Goal: Transaction & Acquisition: Purchase product/service

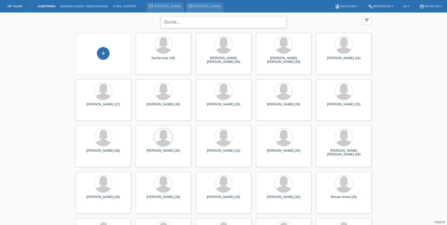
click at [209, 23] on input "text" at bounding box center [223, 22] width 125 height 12
type input "verga"
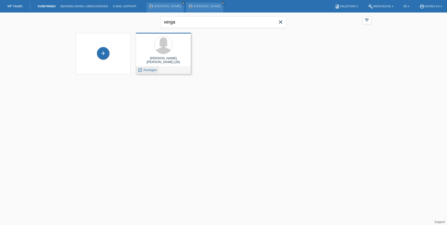
click at [155, 70] on span "Anzeigen" at bounding box center [150, 70] width 14 height 4
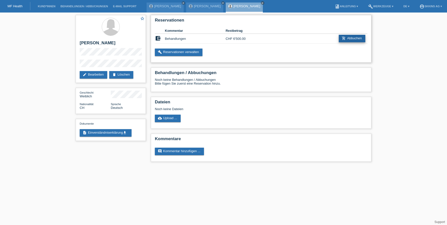
click at [346, 41] on link "add_shopping_cart Abbuchen" at bounding box center [352, 39] width 27 height 8
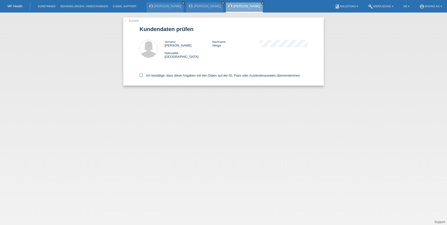
click at [141, 76] on icon at bounding box center [141, 75] width 3 height 3
click at [141, 76] on input "Ich bestätige, dass diese Angaben mit den Daten auf der ID, Pass oder Ausländer…" at bounding box center [141, 75] width 3 height 3
checkbox input "true"
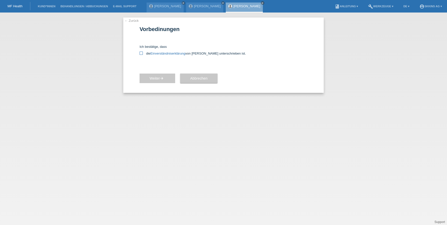
click at [141, 53] on icon at bounding box center [141, 53] width 3 height 3
click at [141, 53] on input "die Einverständniserklärung von der Kundin unterschrieben ist." at bounding box center [141, 53] width 3 height 3
checkbox input "true"
click at [153, 76] on button "Weiter arrow_forward" at bounding box center [158, 79] width 36 height 10
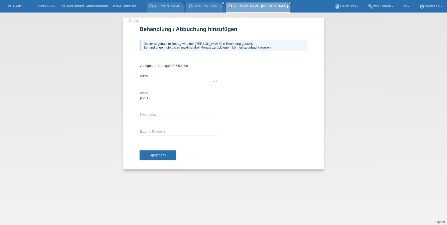
click at [159, 80] on input "text" at bounding box center [179, 81] width 79 height 6
type input "4675.00"
click at [157, 112] on div "error Kommentar" at bounding box center [179, 115] width 79 height 17
click at [157, 116] on input "text" at bounding box center [179, 115] width 79 height 6
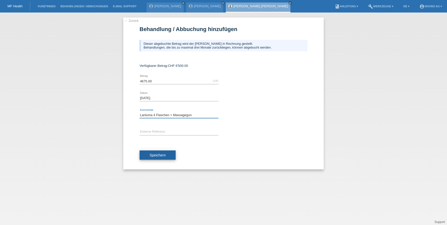
type input "Lanluma 4 Flaschen + Massagegun"
click at [150, 159] on button "Speichern" at bounding box center [158, 156] width 36 height 10
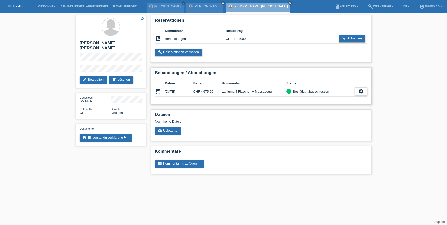
click at [361, 95] on div "settings" at bounding box center [361, 92] width 13 height 8
click at [337, 116] on span "Patientenabrechnung herunterladen" at bounding box center [333, 115] width 53 height 6
click at [110, 134] on link "description Einverständniserklärung get_app" at bounding box center [106, 138] width 52 height 8
